Goal: Check status: Check status

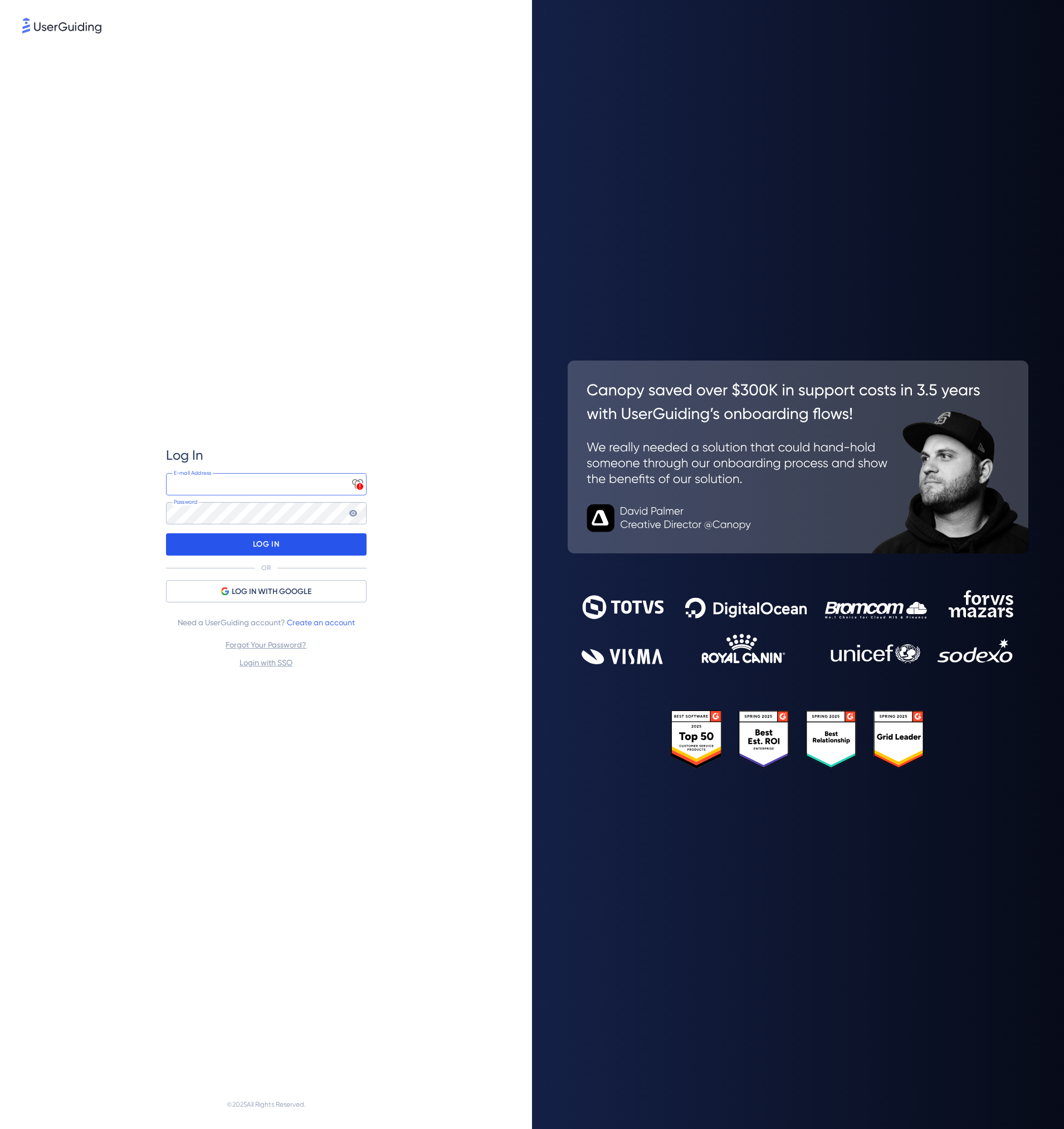
type input "produtoempresas@projuris.com.br"
click at [279, 543] on div "LOG IN" at bounding box center [266, 544] width 201 height 23
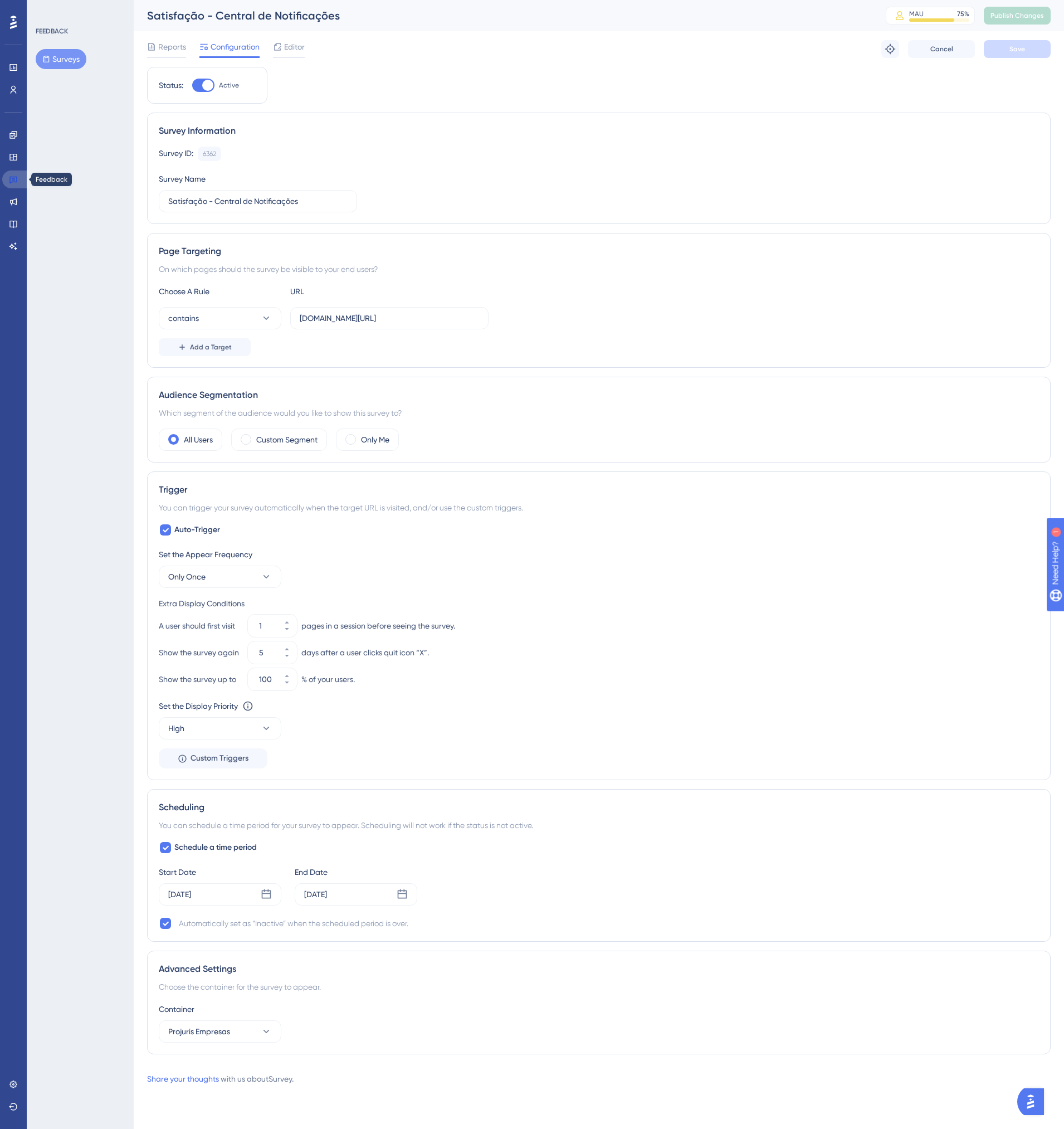
click at [15, 181] on icon at bounding box center [14, 179] width 9 height 9
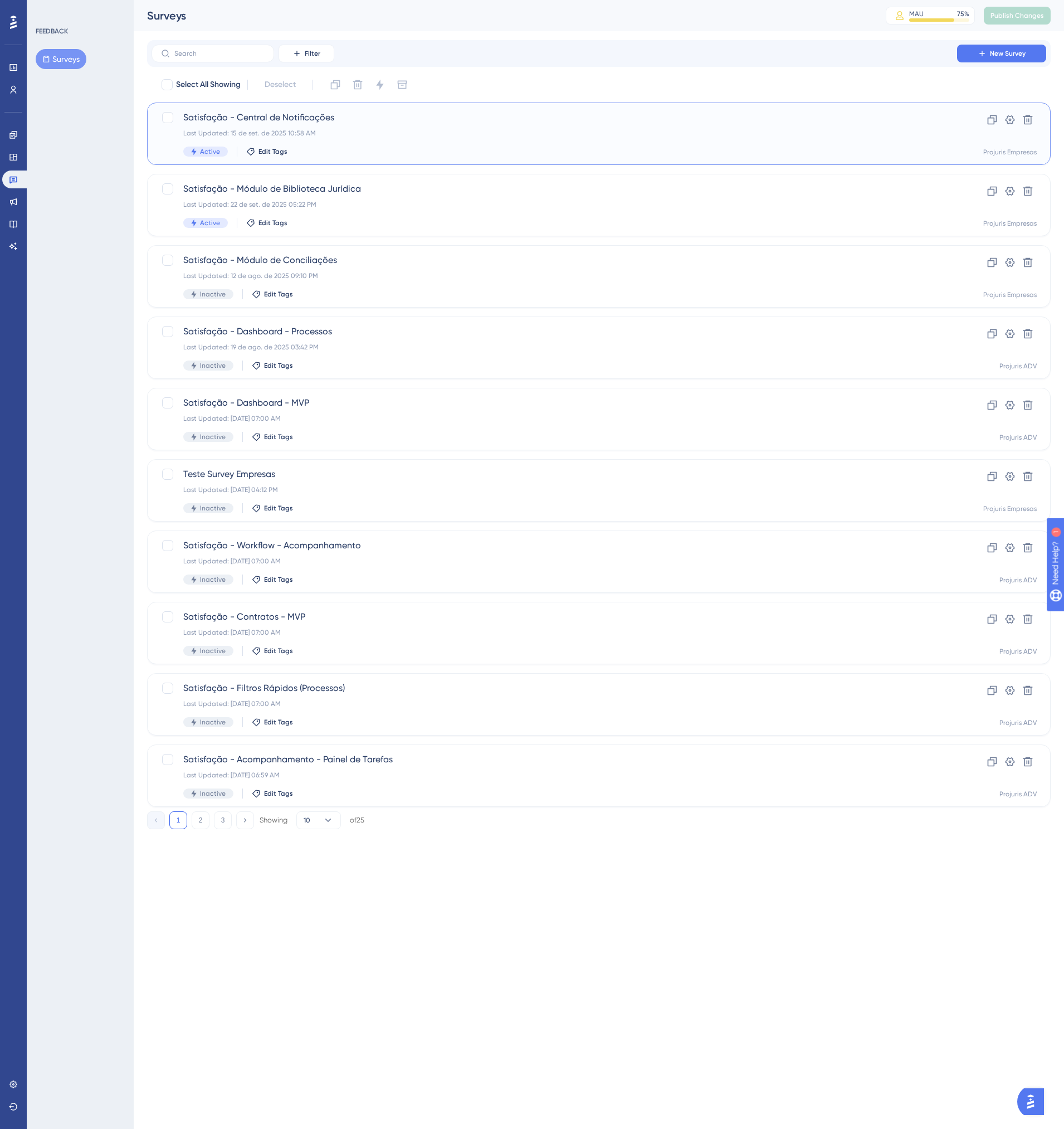
click at [341, 144] on div "Satisfação - Central de Notificações Last Updated: 15 de set. de 2025 10:58 AM …" at bounding box center [555, 133] width 742 height 46
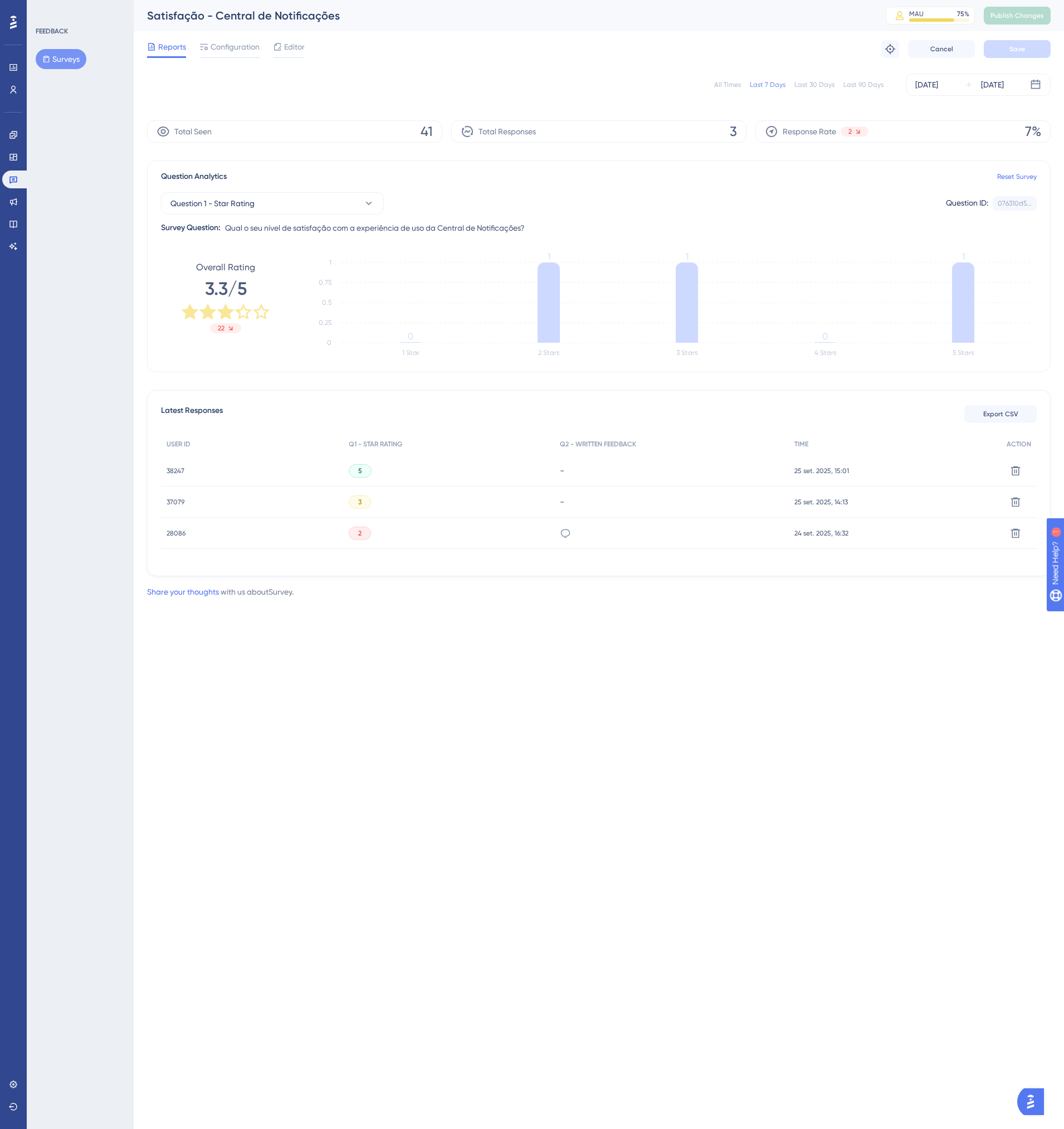
click at [732, 86] on div "All Times" at bounding box center [728, 85] width 27 height 9
